Goal: Transaction & Acquisition: Book appointment/travel/reservation

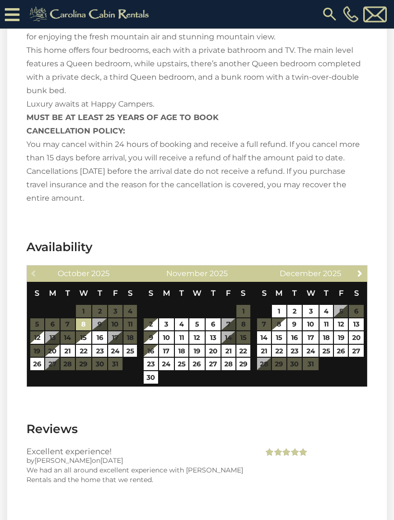
scroll to position [1998, 0]
click at [53, 345] on link "20" at bounding box center [52, 351] width 14 height 12
type input "**********"
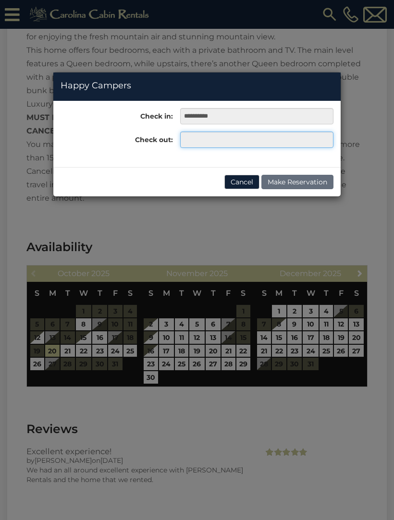
click at [201, 139] on input "text" at bounding box center [256, 140] width 153 height 16
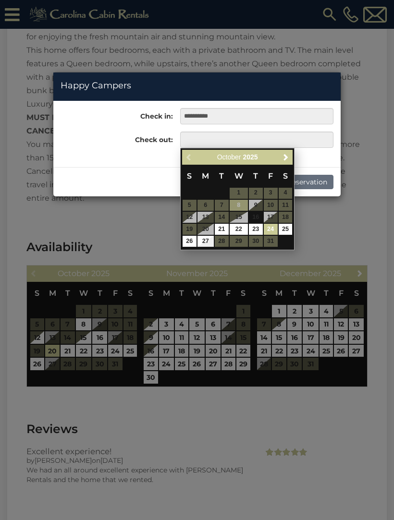
click at [272, 229] on link "24" at bounding box center [271, 229] width 14 height 11
type input "**********"
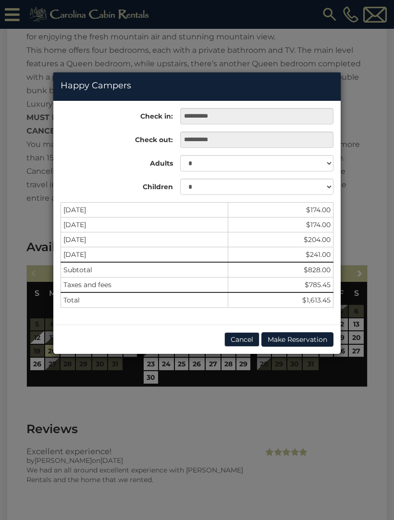
click at [237, 332] on button "Cancel" at bounding box center [241, 339] width 35 height 14
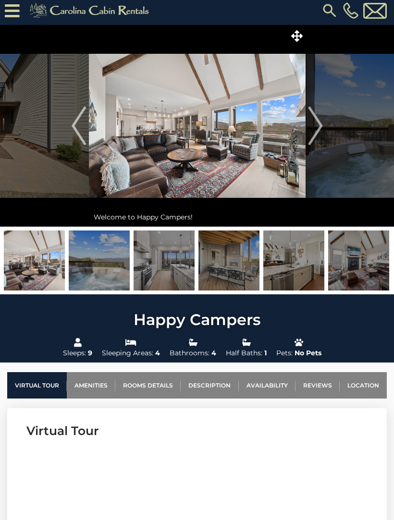
scroll to position [0, 0]
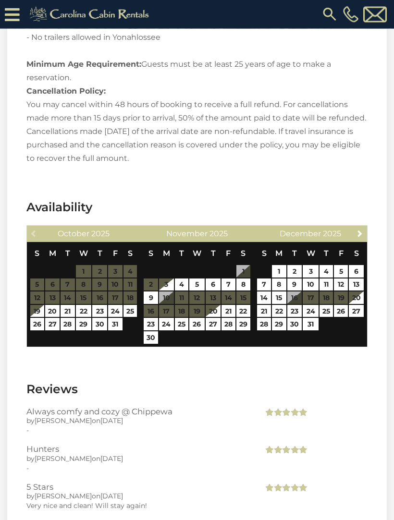
scroll to position [1645, 0]
click at [48, 305] on link "20" at bounding box center [52, 311] width 14 height 12
type input "**********"
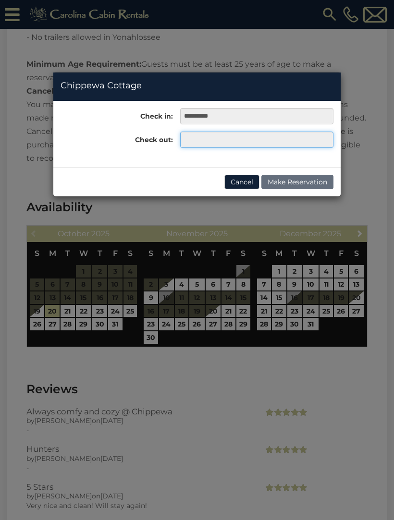
click at [206, 139] on input "text" at bounding box center [256, 140] width 153 height 16
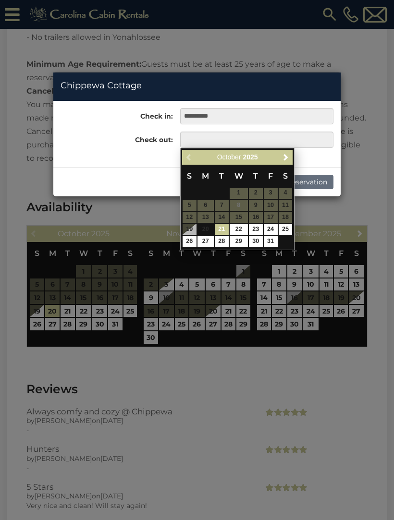
click at [269, 227] on link "24" at bounding box center [271, 229] width 14 height 11
type input "**********"
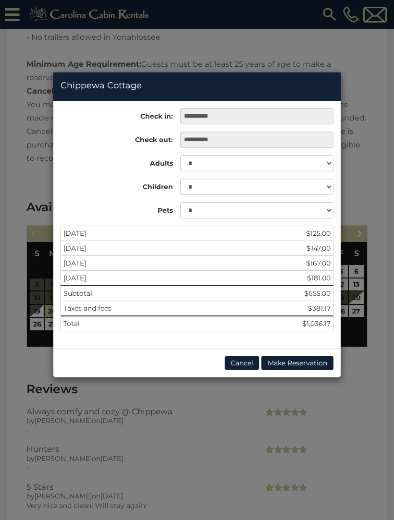
click at [236, 356] on button "Cancel" at bounding box center [241, 363] width 35 height 14
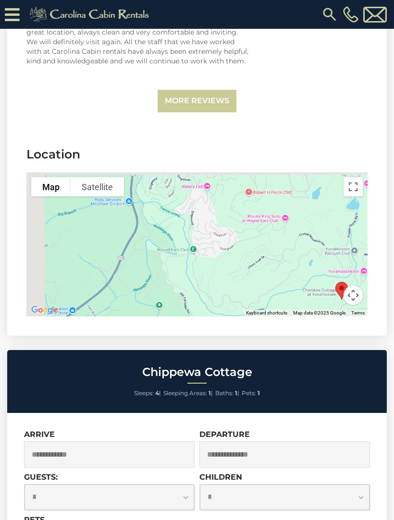
scroll to position [2168, 0]
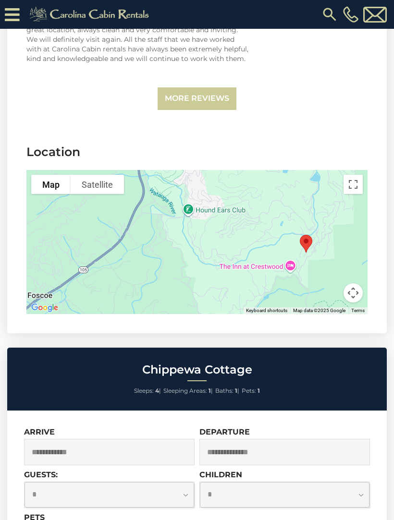
click at [330, 229] on div at bounding box center [196, 242] width 341 height 144
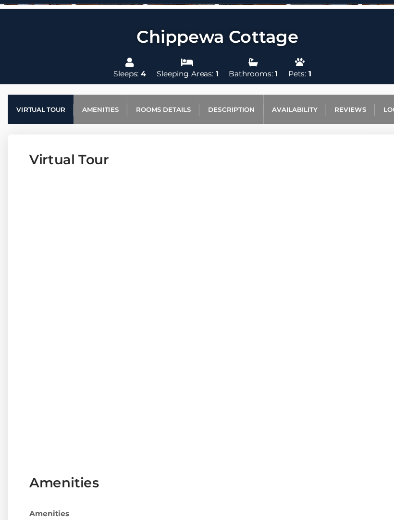
scroll to position [285, 0]
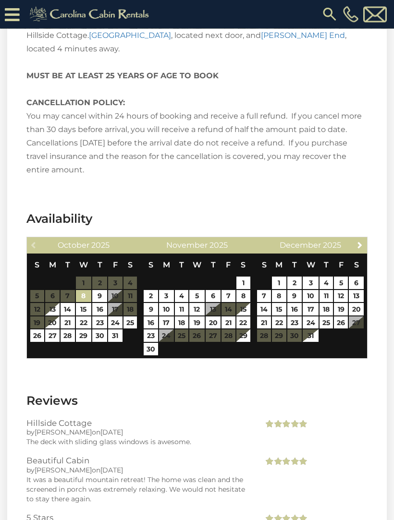
scroll to position [1706, 0]
click at [52, 317] on link "20" at bounding box center [52, 323] width 14 height 12
type input "**********"
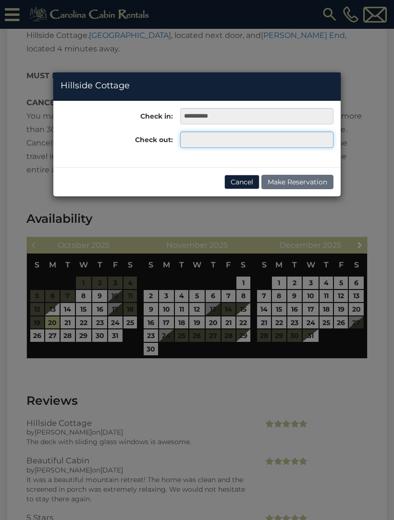
click at [225, 134] on input "text" at bounding box center [256, 140] width 153 height 16
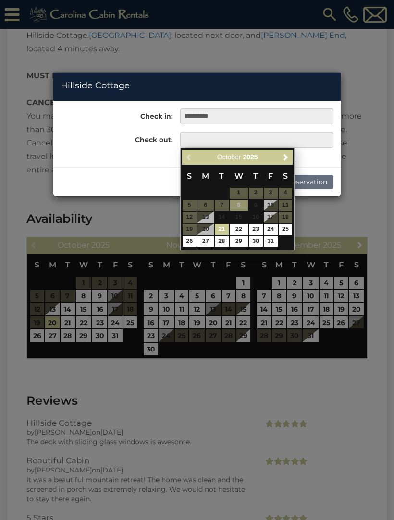
click at [271, 228] on link "24" at bounding box center [271, 229] width 14 height 11
type input "**********"
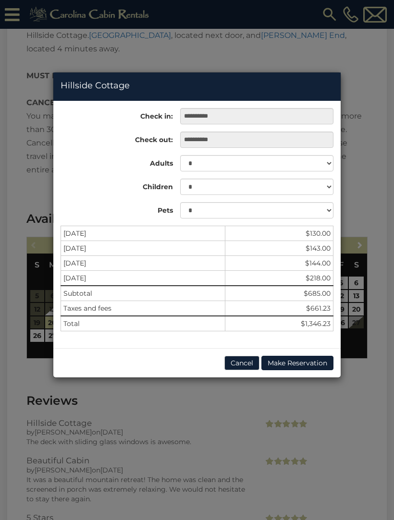
click at [232, 365] on button "Cancel" at bounding box center [241, 363] width 35 height 14
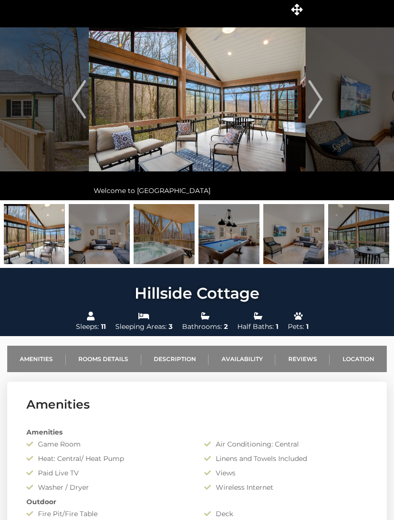
scroll to position [0, 0]
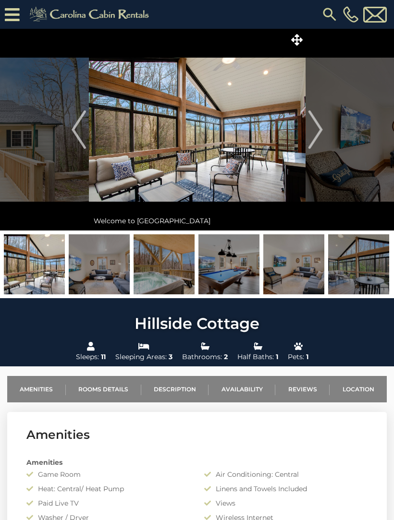
click at [313, 130] on img "Next" at bounding box center [315, 129] width 14 height 38
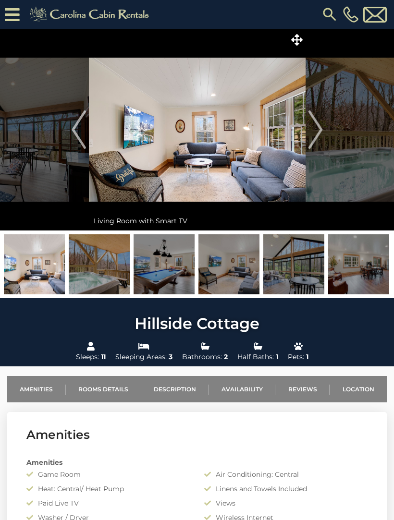
click at [308, 126] on img "Next" at bounding box center [315, 129] width 14 height 38
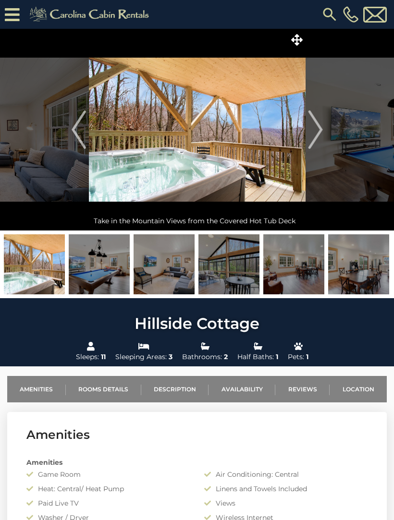
click at [313, 126] on img "Next" at bounding box center [315, 129] width 14 height 38
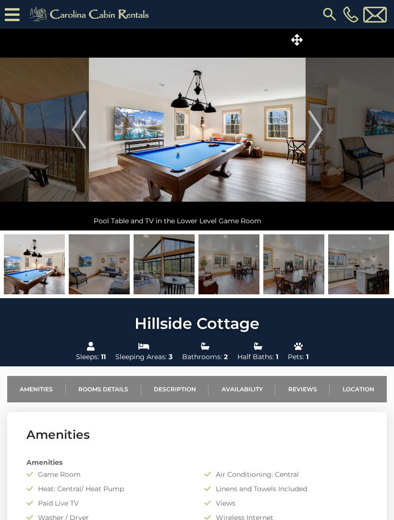
click at [312, 123] on img "Next" at bounding box center [315, 129] width 14 height 38
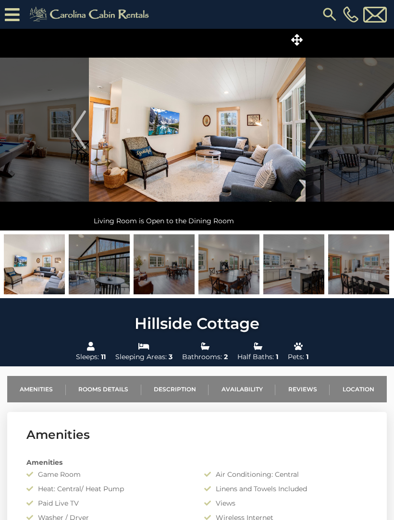
click at [314, 126] on img "Next" at bounding box center [315, 129] width 14 height 38
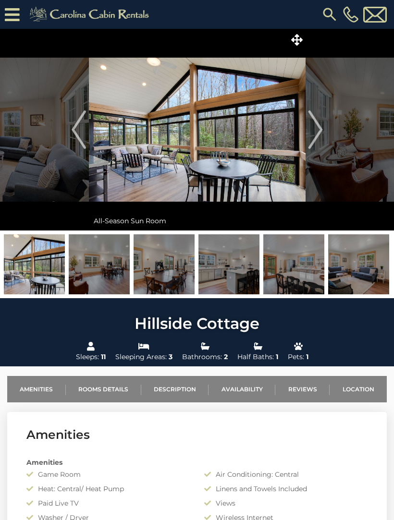
click at [308, 128] on img "Next" at bounding box center [315, 129] width 14 height 38
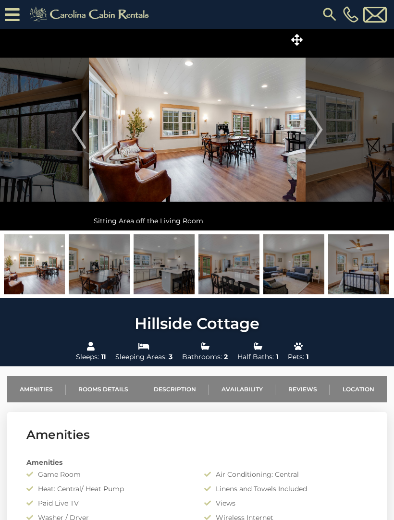
click at [317, 122] on img "Next" at bounding box center [315, 129] width 14 height 38
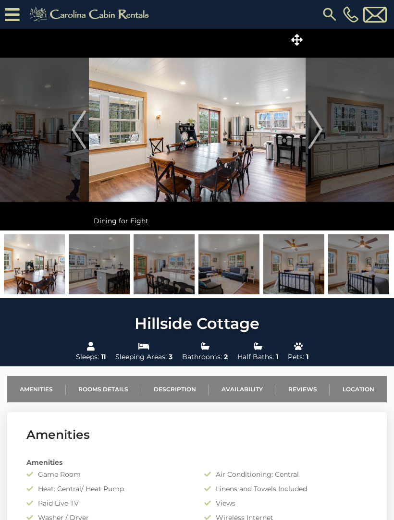
click at [317, 121] on img "Next" at bounding box center [315, 129] width 14 height 38
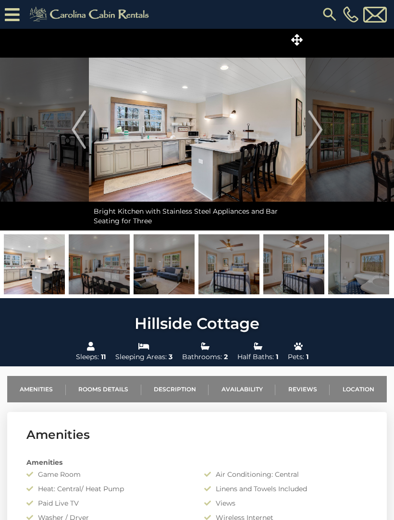
click at [312, 127] on img "Next" at bounding box center [315, 129] width 14 height 38
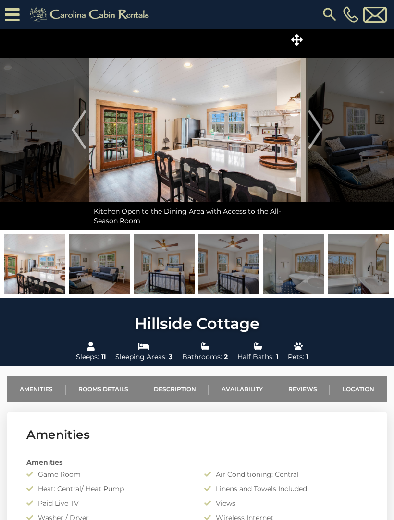
click at [316, 122] on img "Next" at bounding box center [315, 129] width 14 height 38
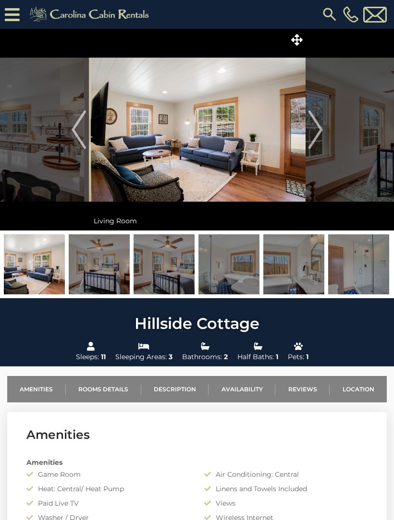
click at [316, 123] on img "Next" at bounding box center [315, 129] width 14 height 38
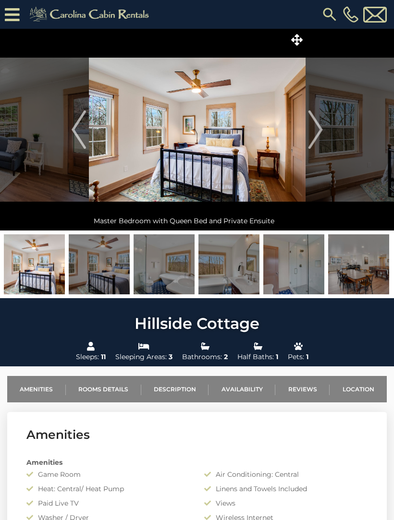
click at [311, 128] on img "Next" at bounding box center [315, 129] width 14 height 38
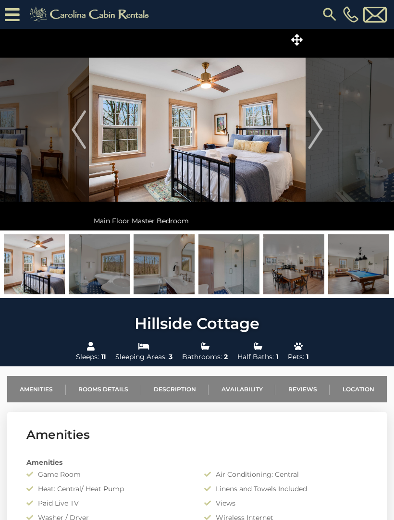
click at [314, 126] on img "Next" at bounding box center [315, 129] width 14 height 38
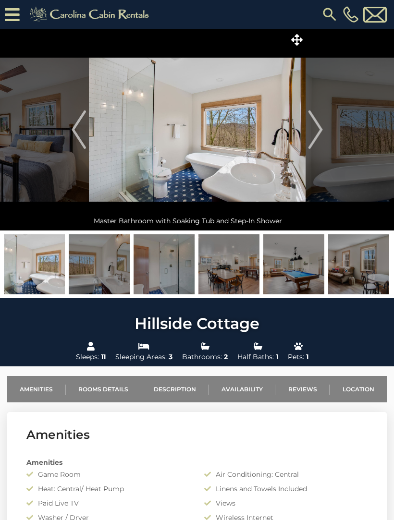
click at [312, 126] on img "Next" at bounding box center [315, 129] width 14 height 38
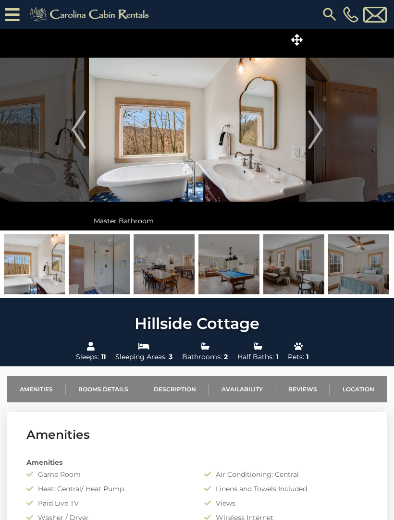
click at [313, 124] on img "Next" at bounding box center [315, 129] width 14 height 38
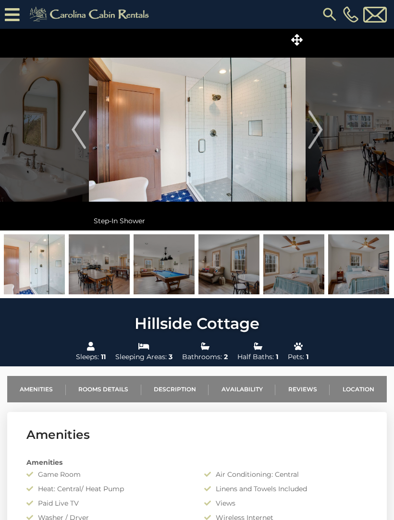
click at [317, 125] on img "Next" at bounding box center [315, 129] width 14 height 38
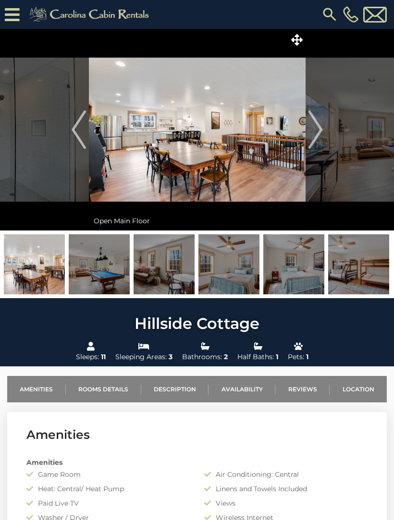
click at [318, 122] on img "Next" at bounding box center [315, 129] width 14 height 38
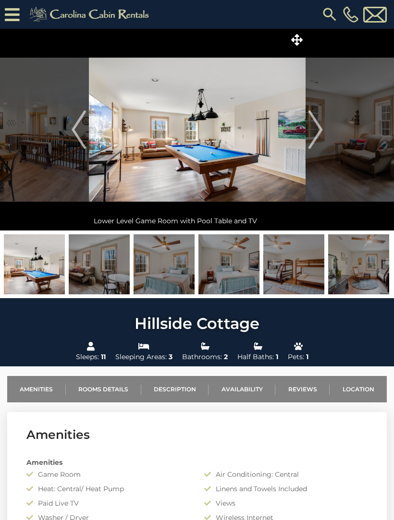
click at [316, 122] on img "Next" at bounding box center [315, 129] width 14 height 38
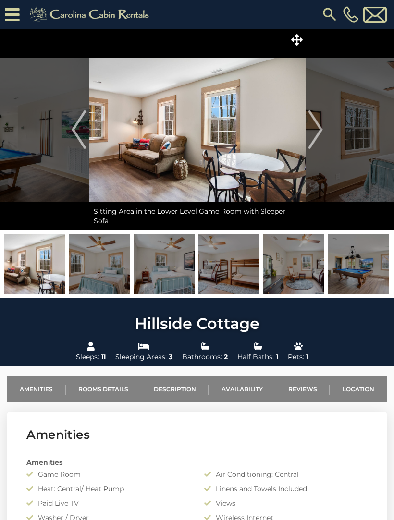
click at [317, 124] on img "Next" at bounding box center [315, 129] width 14 height 38
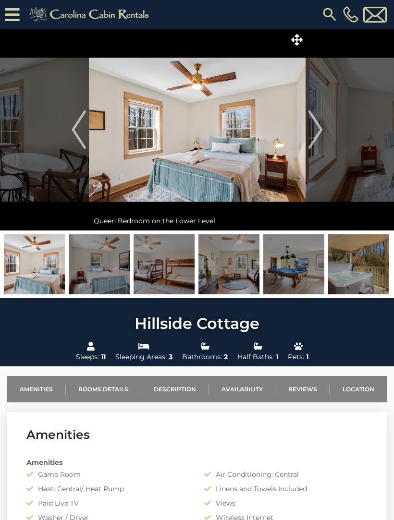
click at [315, 122] on img "Next" at bounding box center [315, 129] width 14 height 38
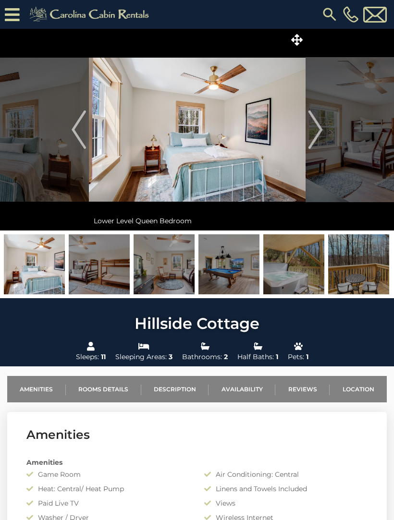
click at [316, 122] on img "Next" at bounding box center [315, 129] width 14 height 38
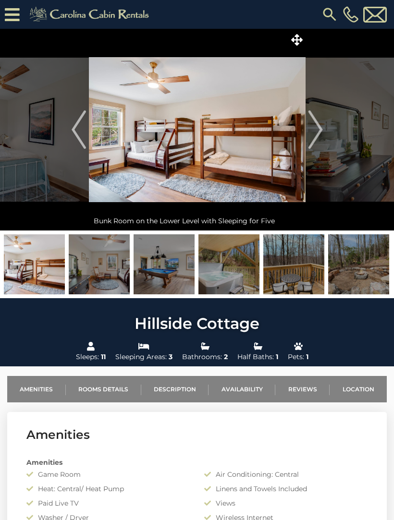
click at [319, 122] on img "Next" at bounding box center [315, 129] width 14 height 38
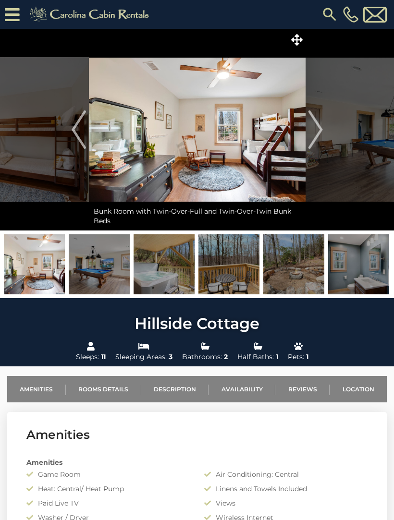
click at [318, 122] on img "Next" at bounding box center [315, 129] width 14 height 38
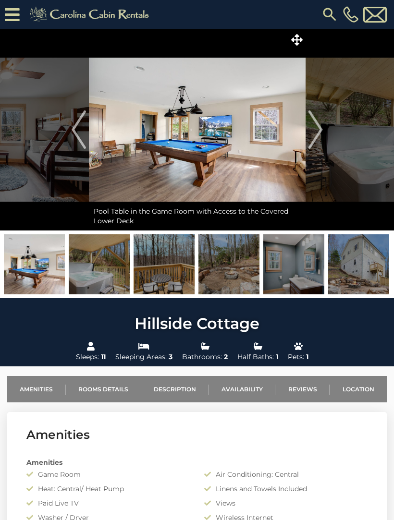
click at [316, 121] on img "Next" at bounding box center [315, 129] width 14 height 38
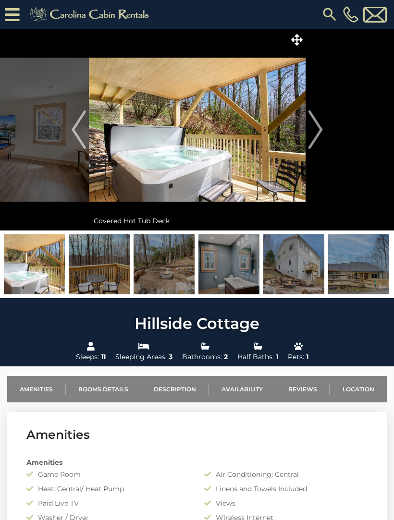
click at [313, 123] on img "Next" at bounding box center [315, 129] width 14 height 38
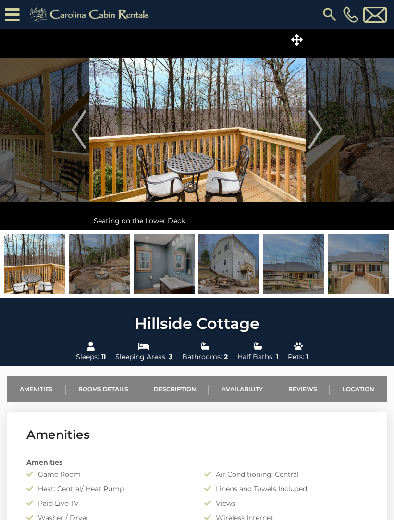
click at [318, 124] on img "Next" at bounding box center [315, 129] width 14 height 38
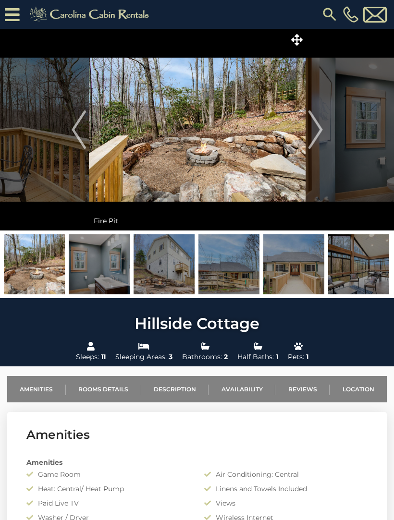
click at [318, 121] on img "Next" at bounding box center [315, 129] width 14 height 38
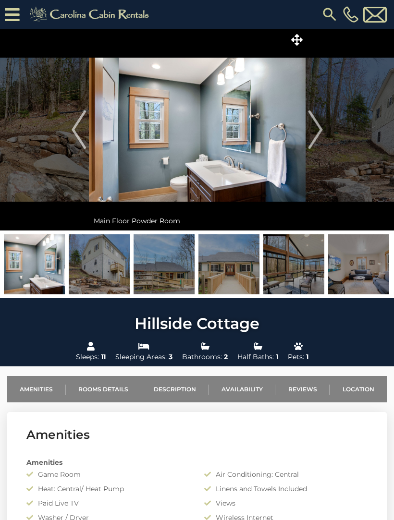
click at [313, 124] on img "Next" at bounding box center [315, 129] width 14 height 38
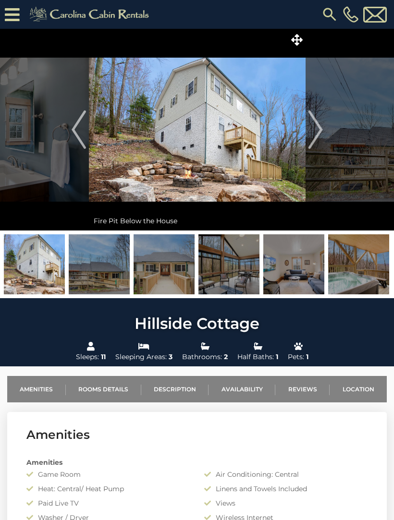
click at [316, 119] on img "Next" at bounding box center [315, 129] width 14 height 38
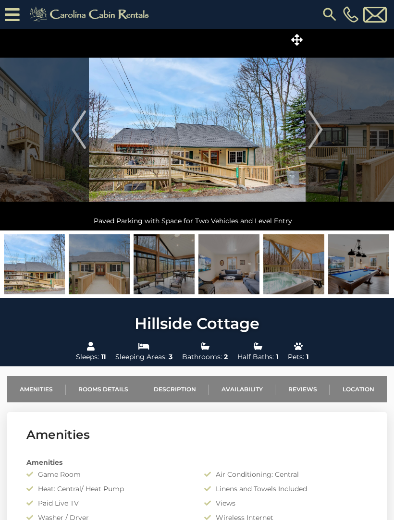
click at [79, 134] on img "Previous" at bounding box center [79, 129] width 14 height 38
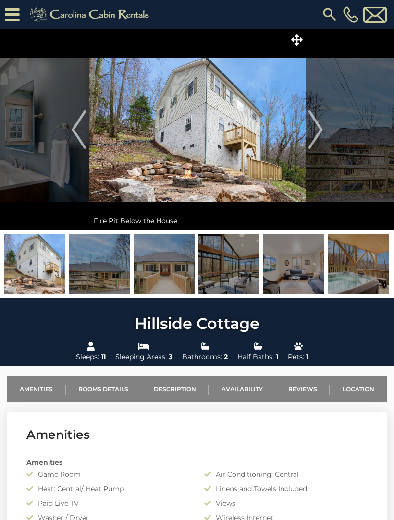
click at [317, 121] on img "Next" at bounding box center [315, 129] width 14 height 38
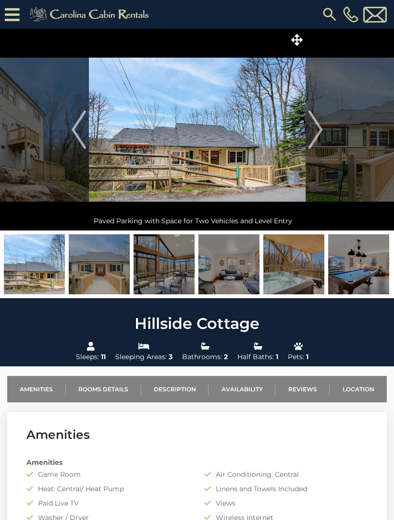
click at [314, 123] on img "Next" at bounding box center [315, 129] width 14 height 38
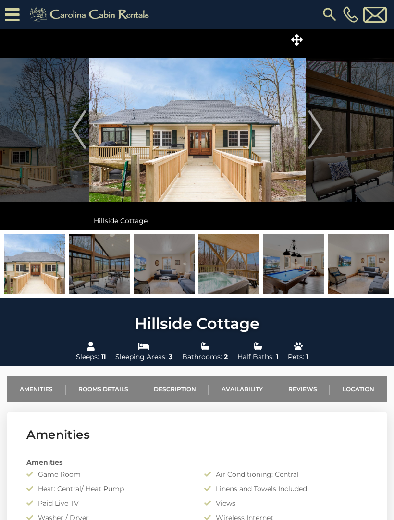
click at [74, 134] on img "Previous" at bounding box center [79, 129] width 14 height 38
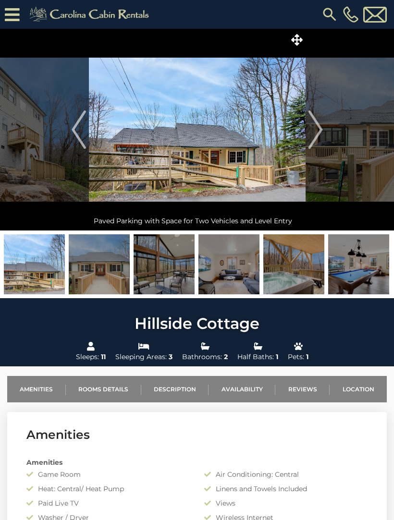
click at [314, 123] on img "Next" at bounding box center [315, 129] width 14 height 38
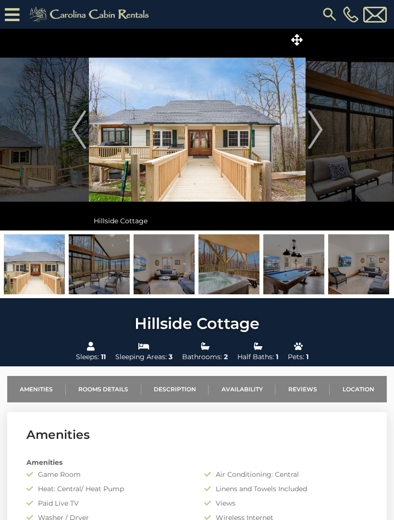
click at [317, 119] on img "Next" at bounding box center [315, 129] width 14 height 38
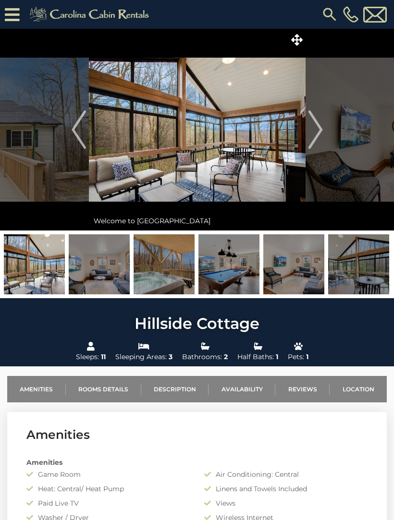
click at [315, 121] on img "Next" at bounding box center [315, 129] width 14 height 38
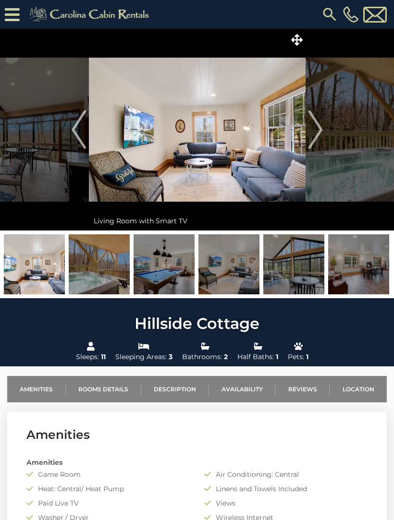
click at [317, 123] on img "Next" at bounding box center [315, 129] width 14 height 38
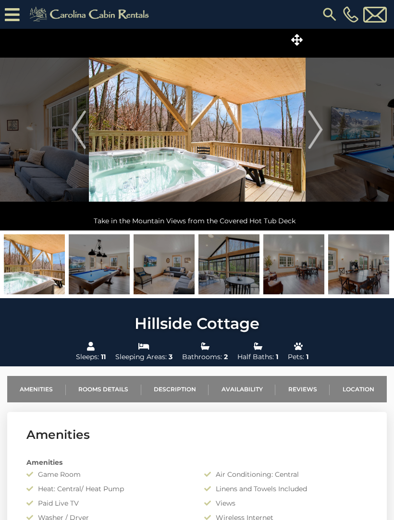
click at [317, 120] on img "Next" at bounding box center [315, 129] width 14 height 38
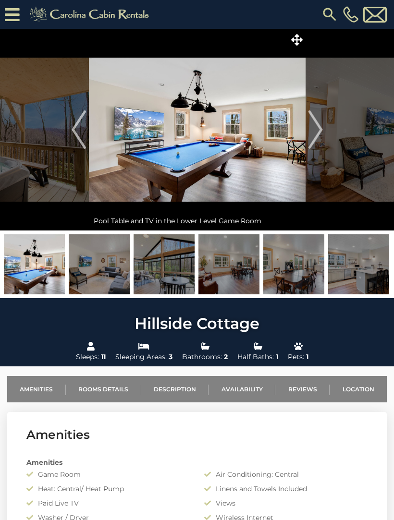
click at [317, 122] on img "Next" at bounding box center [315, 129] width 14 height 38
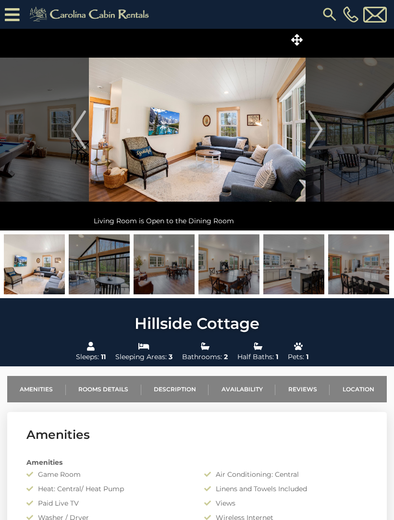
click at [315, 126] on img "Next" at bounding box center [315, 129] width 14 height 38
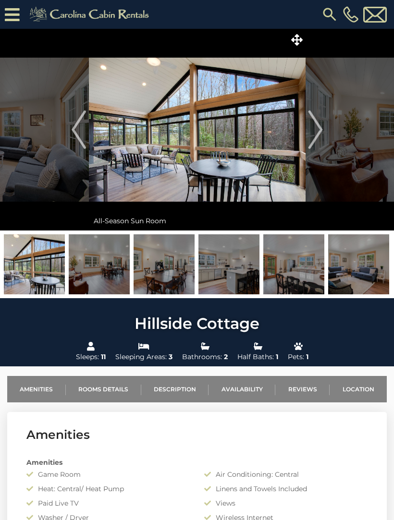
click at [321, 128] on img "Next" at bounding box center [315, 129] width 14 height 38
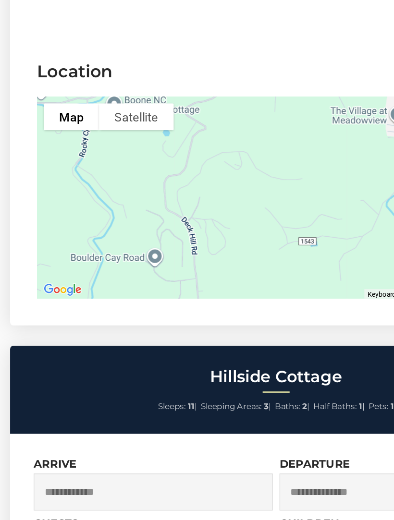
scroll to position [2175, 0]
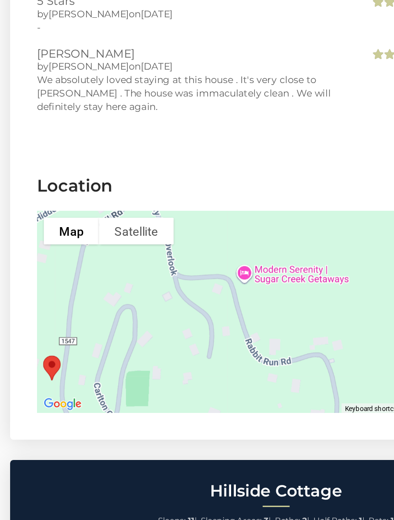
click at [177, 199] on div at bounding box center [196, 271] width 341 height 144
click at [200, 199] on div at bounding box center [196, 271] width 341 height 144
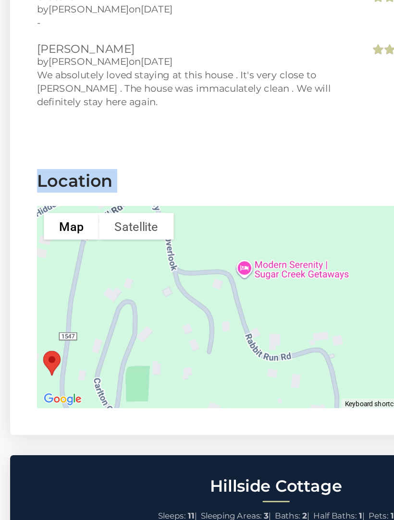
click at [183, 251] on div at bounding box center [196, 271] width 341 height 144
click at [217, 296] on div at bounding box center [196, 368] width 341 height 144
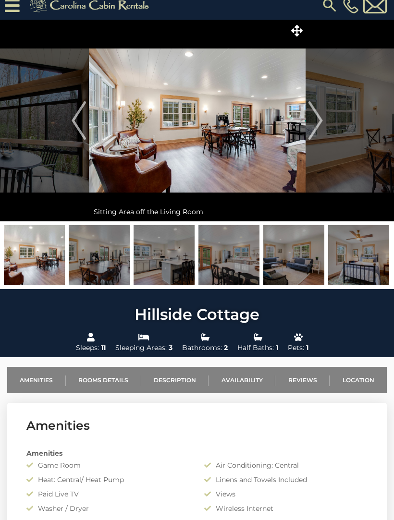
scroll to position [0, 0]
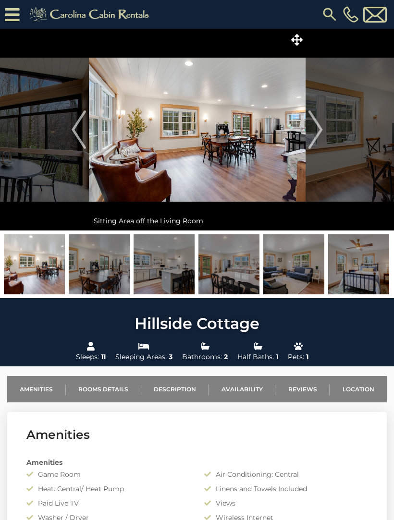
click at [313, 133] on img "Next" at bounding box center [315, 129] width 14 height 38
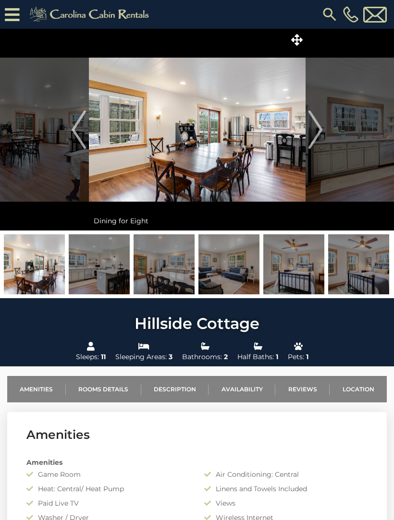
click at [320, 123] on img "Next" at bounding box center [315, 129] width 14 height 38
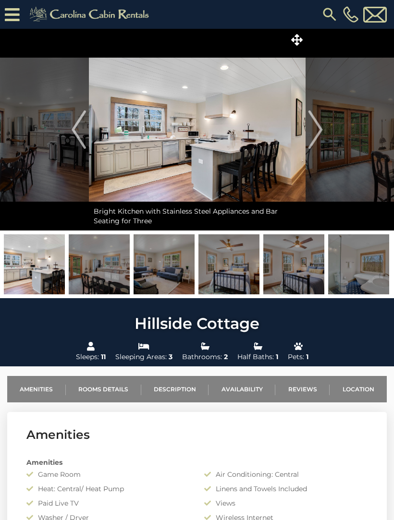
click at [317, 125] on img "Next" at bounding box center [315, 129] width 14 height 38
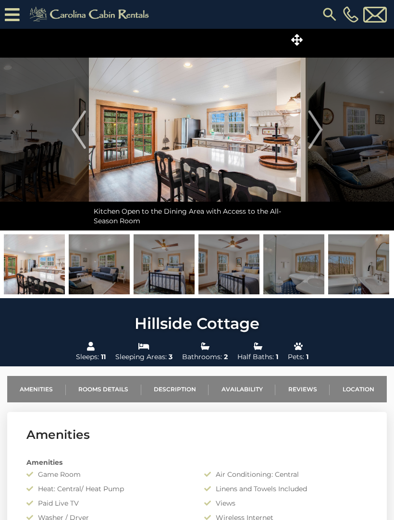
click at [317, 121] on img "Next" at bounding box center [315, 129] width 14 height 38
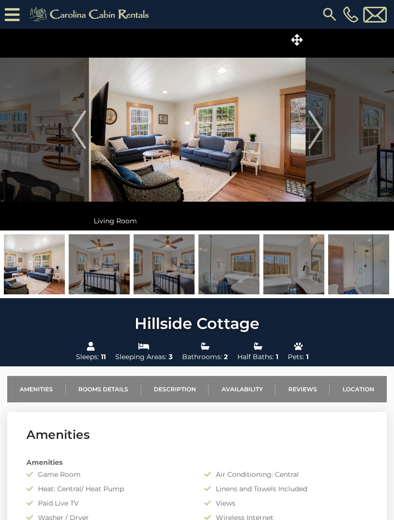
click at [318, 126] on img "Next" at bounding box center [315, 129] width 14 height 38
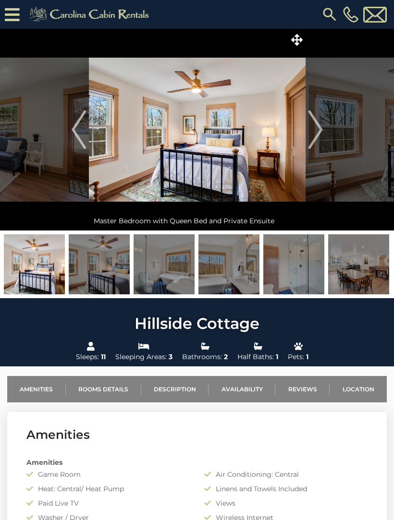
click at [323, 125] on button "Next" at bounding box center [315, 130] width 20 height 202
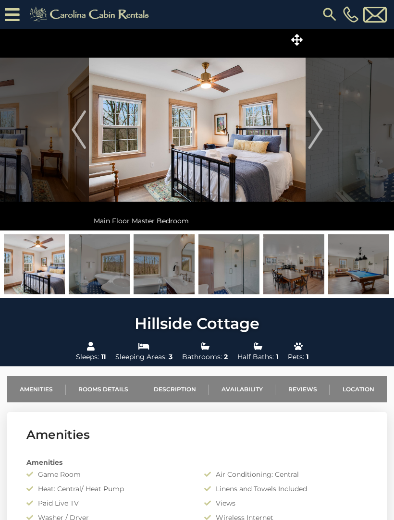
click at [316, 131] on img "Next" at bounding box center [315, 129] width 14 height 38
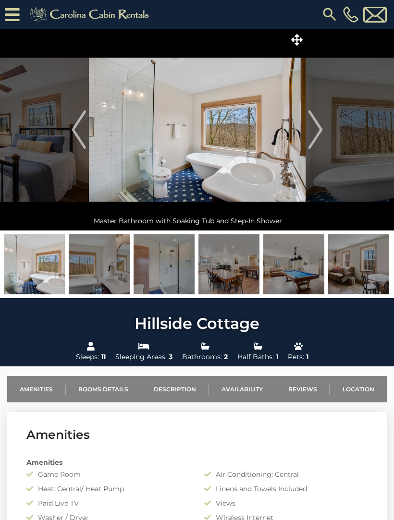
click at [313, 131] on img "Next" at bounding box center [315, 129] width 14 height 38
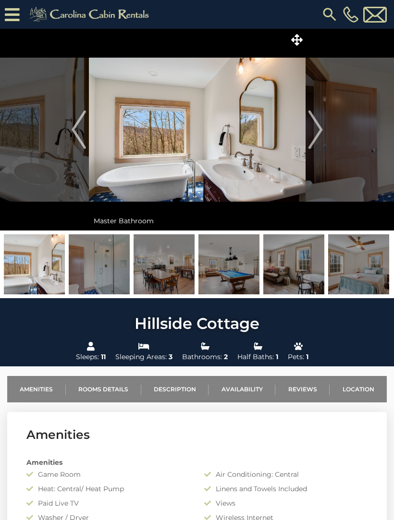
click at [313, 125] on img "Next" at bounding box center [315, 129] width 14 height 38
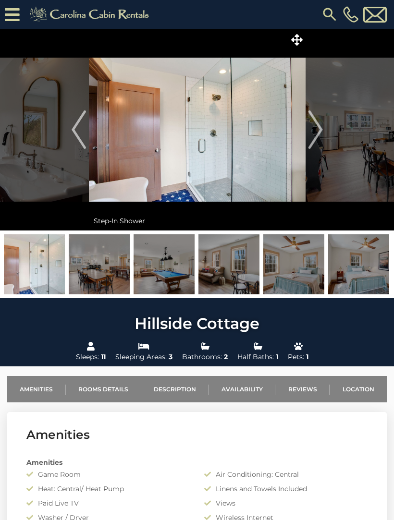
click at [313, 122] on img "Next" at bounding box center [315, 129] width 14 height 38
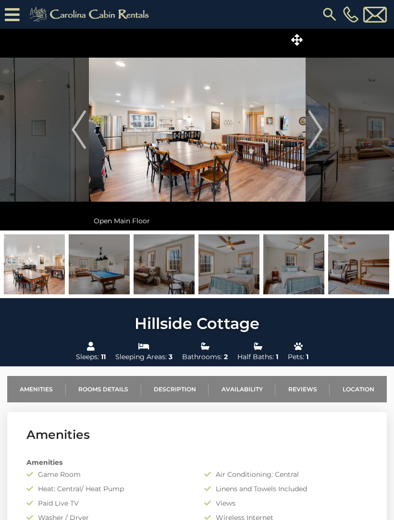
click at [316, 126] on img "Next" at bounding box center [315, 129] width 14 height 38
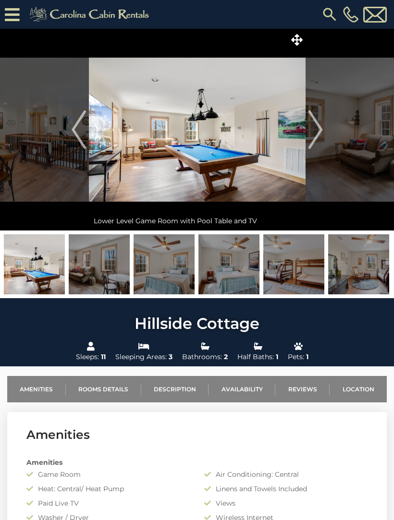
click at [316, 120] on img "Next" at bounding box center [315, 129] width 14 height 38
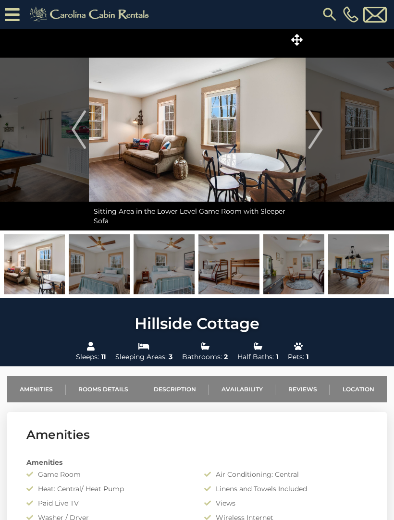
click at [314, 122] on img "Next" at bounding box center [315, 129] width 14 height 38
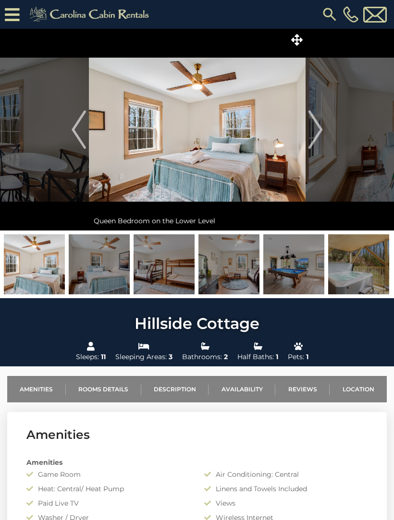
click at [315, 118] on img "Next" at bounding box center [315, 129] width 14 height 38
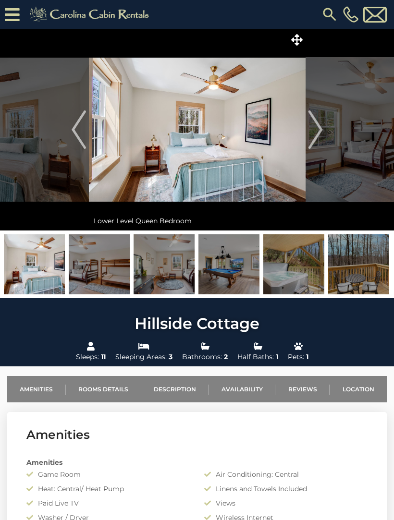
click at [317, 122] on img "Next" at bounding box center [315, 129] width 14 height 38
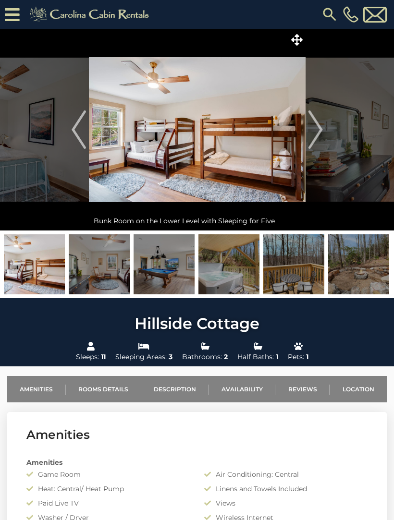
click at [316, 122] on img "Next" at bounding box center [315, 129] width 14 height 38
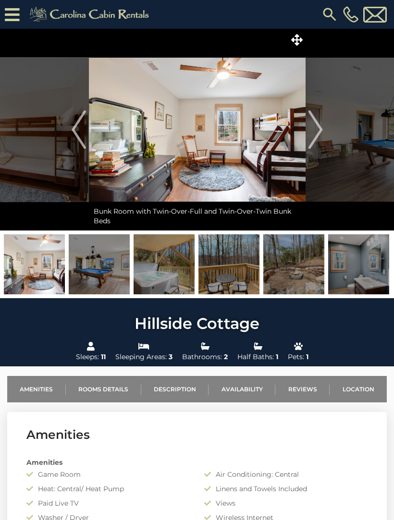
click at [320, 120] on img "Next" at bounding box center [315, 129] width 14 height 38
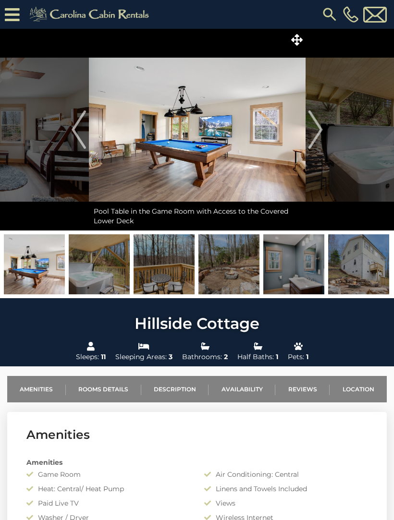
click at [318, 126] on img "Next" at bounding box center [315, 129] width 14 height 38
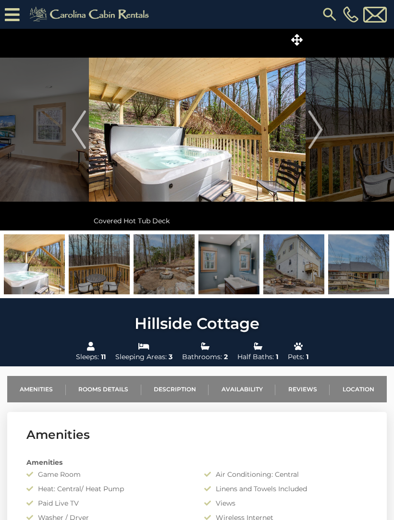
click at [322, 124] on img "Next" at bounding box center [315, 129] width 14 height 38
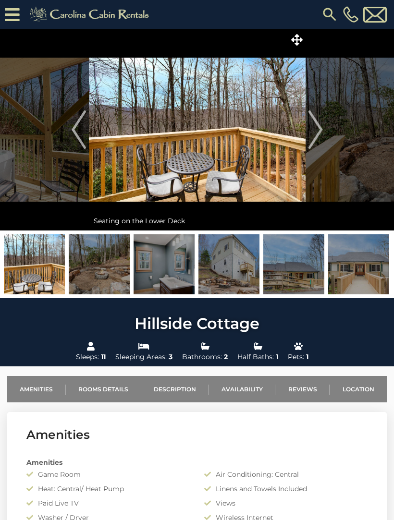
click at [322, 122] on img "Next" at bounding box center [315, 129] width 14 height 38
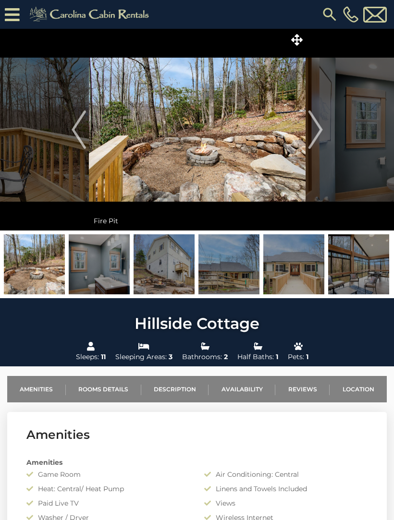
click at [306, 127] on button "Next" at bounding box center [315, 130] width 20 height 202
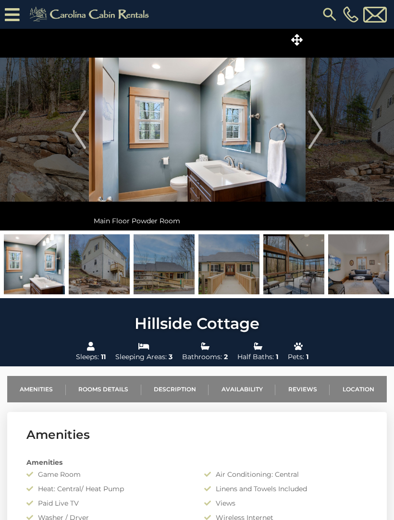
click at [313, 122] on img "Next" at bounding box center [315, 129] width 14 height 38
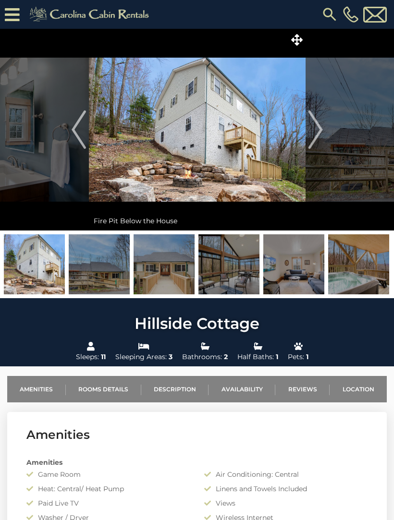
click at [316, 121] on img "Next" at bounding box center [315, 129] width 14 height 38
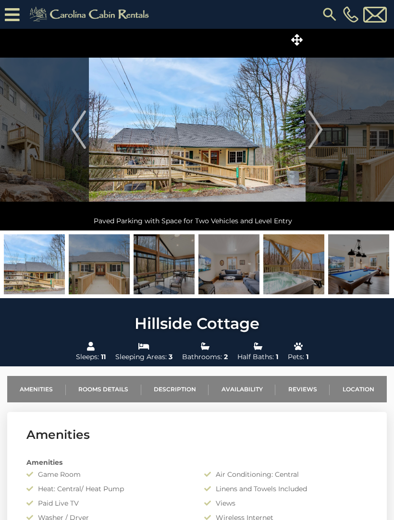
click at [320, 122] on img "Next" at bounding box center [315, 129] width 14 height 38
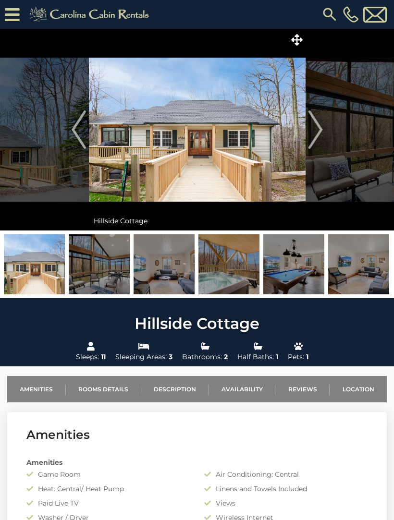
click at [315, 125] on img "Next" at bounding box center [315, 129] width 14 height 38
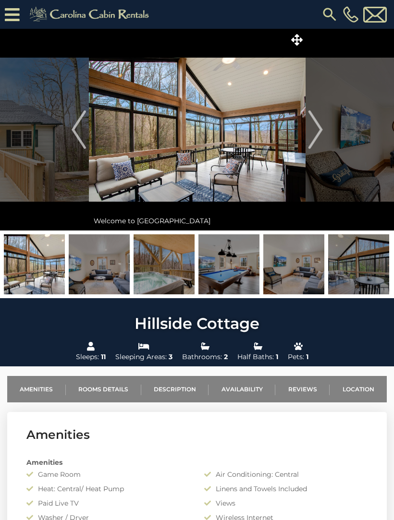
click at [322, 121] on img "Next" at bounding box center [315, 129] width 14 height 38
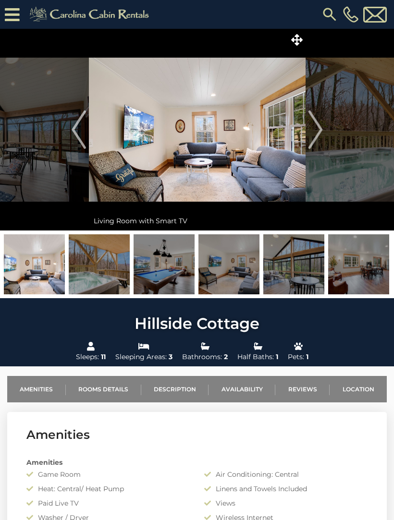
click at [311, 124] on img "Next" at bounding box center [315, 129] width 14 height 38
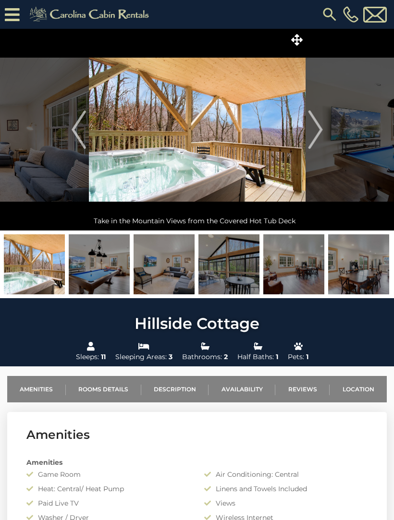
click at [310, 124] on img "Next" at bounding box center [315, 129] width 14 height 38
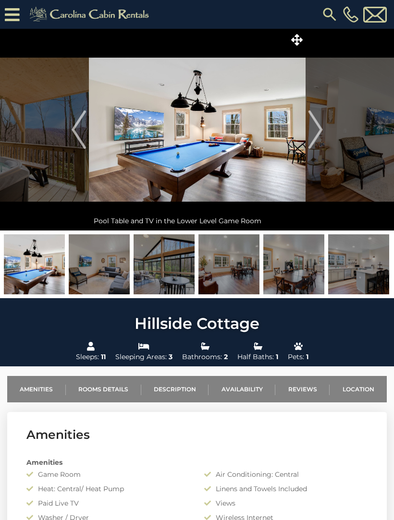
click at [316, 121] on img "Next" at bounding box center [315, 129] width 14 height 38
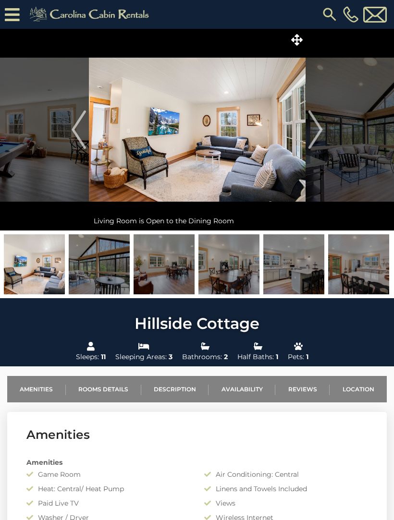
click at [319, 122] on img "Next" at bounding box center [315, 129] width 14 height 38
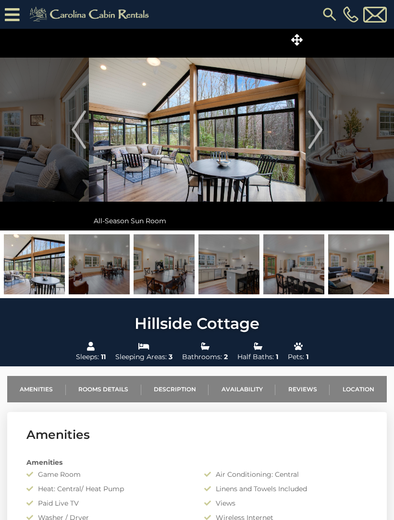
click at [317, 127] on img "Next" at bounding box center [315, 129] width 14 height 38
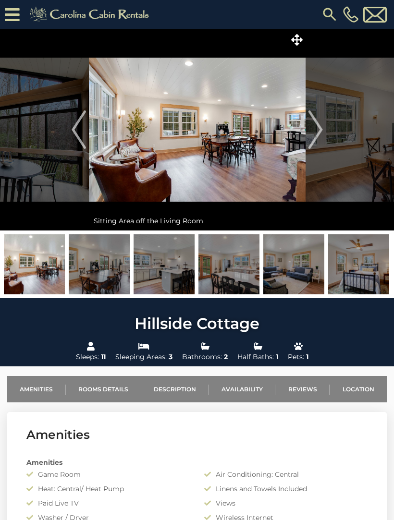
click at [312, 125] on img "Next" at bounding box center [315, 129] width 14 height 38
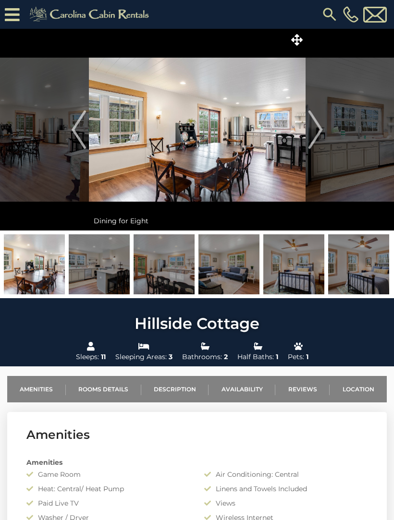
click at [314, 122] on img "Next" at bounding box center [315, 129] width 14 height 38
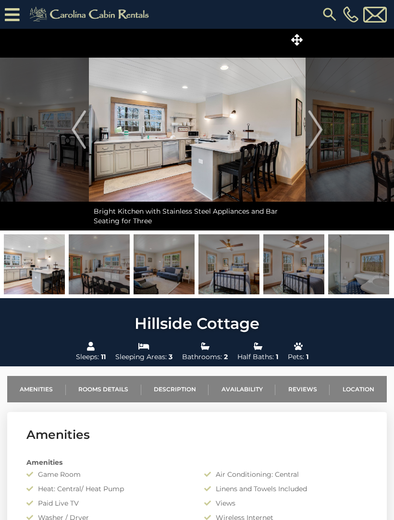
click at [313, 127] on img "Next" at bounding box center [315, 129] width 14 height 38
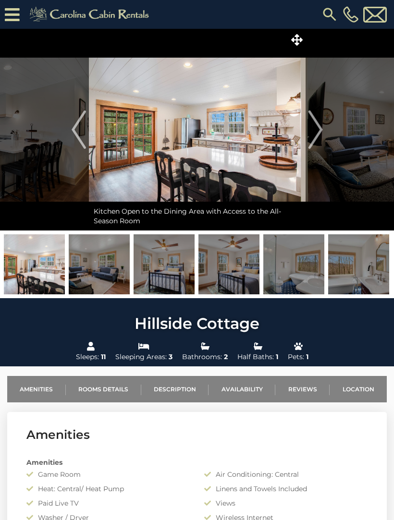
click at [313, 128] on img "Next" at bounding box center [315, 129] width 14 height 38
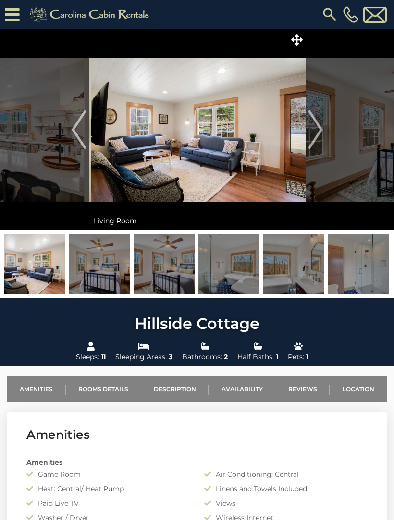
click at [318, 126] on img "Next" at bounding box center [315, 129] width 14 height 38
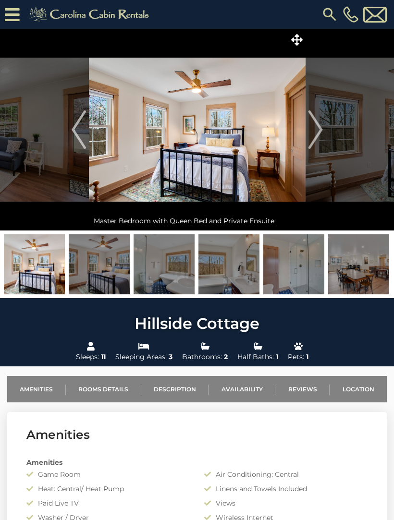
click at [313, 128] on img "Next" at bounding box center [315, 129] width 14 height 38
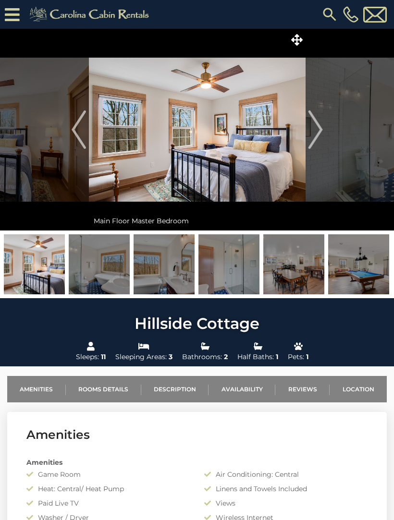
click at [312, 123] on img "Next" at bounding box center [315, 129] width 14 height 38
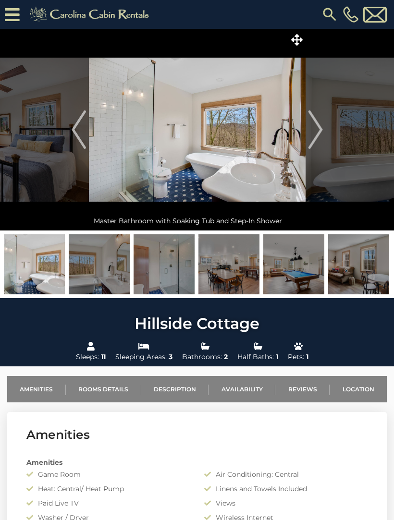
click at [311, 128] on img "Next" at bounding box center [315, 129] width 14 height 38
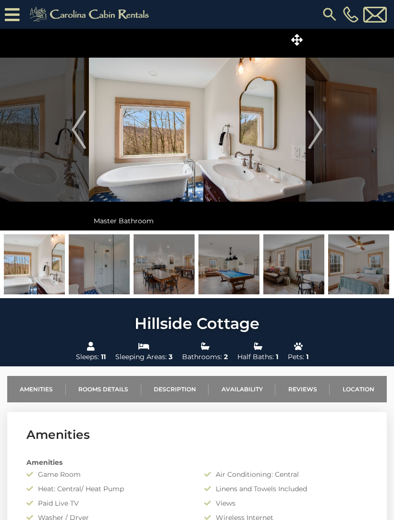
click at [313, 128] on img "Next" at bounding box center [315, 129] width 14 height 38
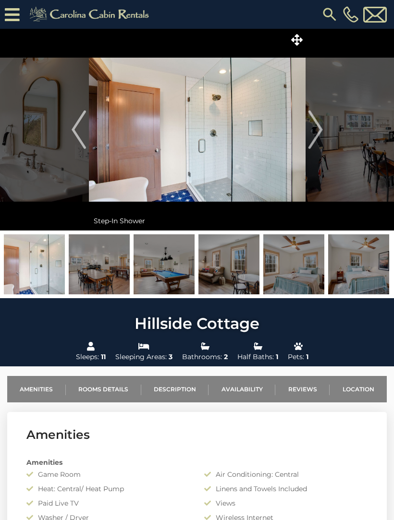
click at [312, 130] on img "Next" at bounding box center [315, 129] width 14 height 38
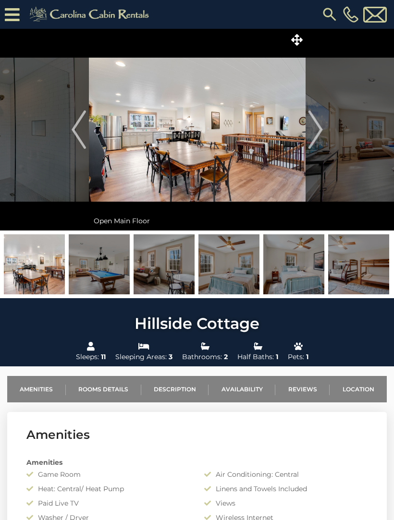
click at [314, 128] on img "Next" at bounding box center [315, 129] width 14 height 38
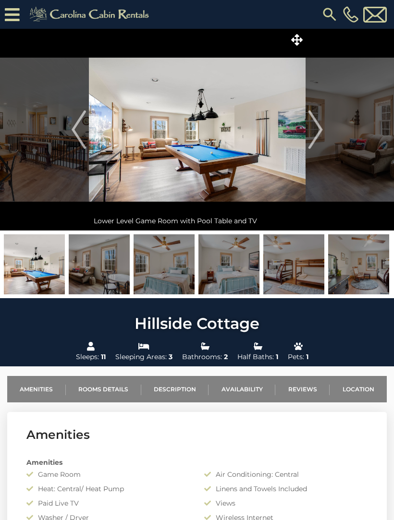
click at [313, 127] on img "Next" at bounding box center [315, 129] width 14 height 38
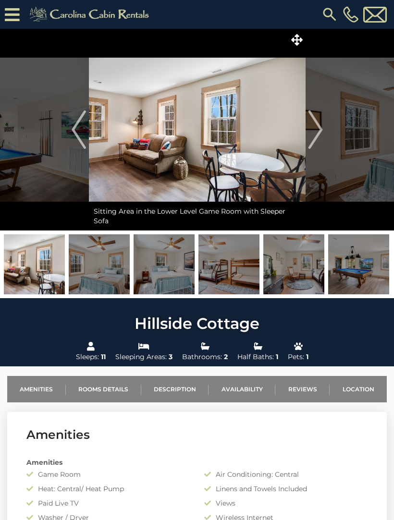
click at [308, 132] on img "Next" at bounding box center [315, 129] width 14 height 38
